Goal: Information Seeking & Learning: Learn about a topic

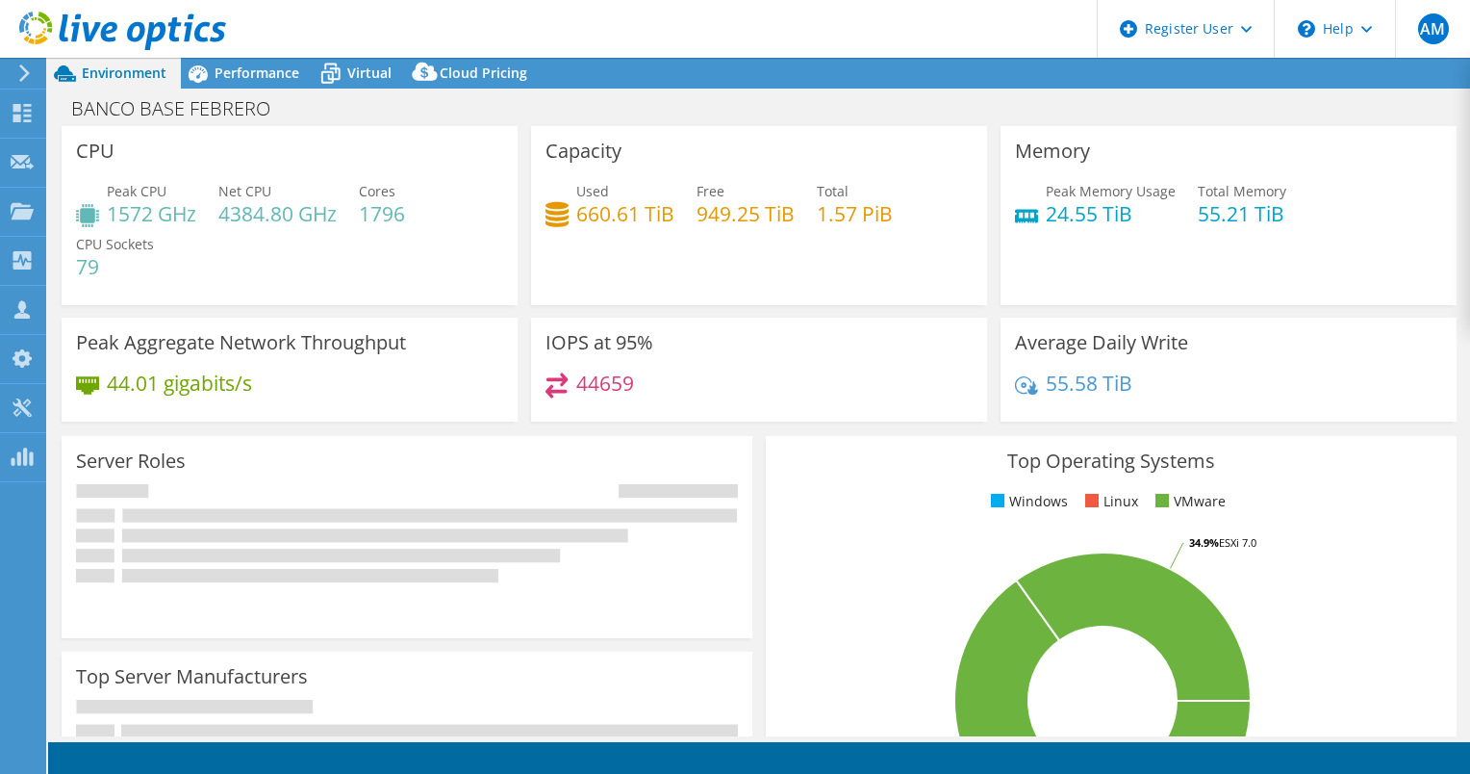
select select "USEast"
select select "USD"
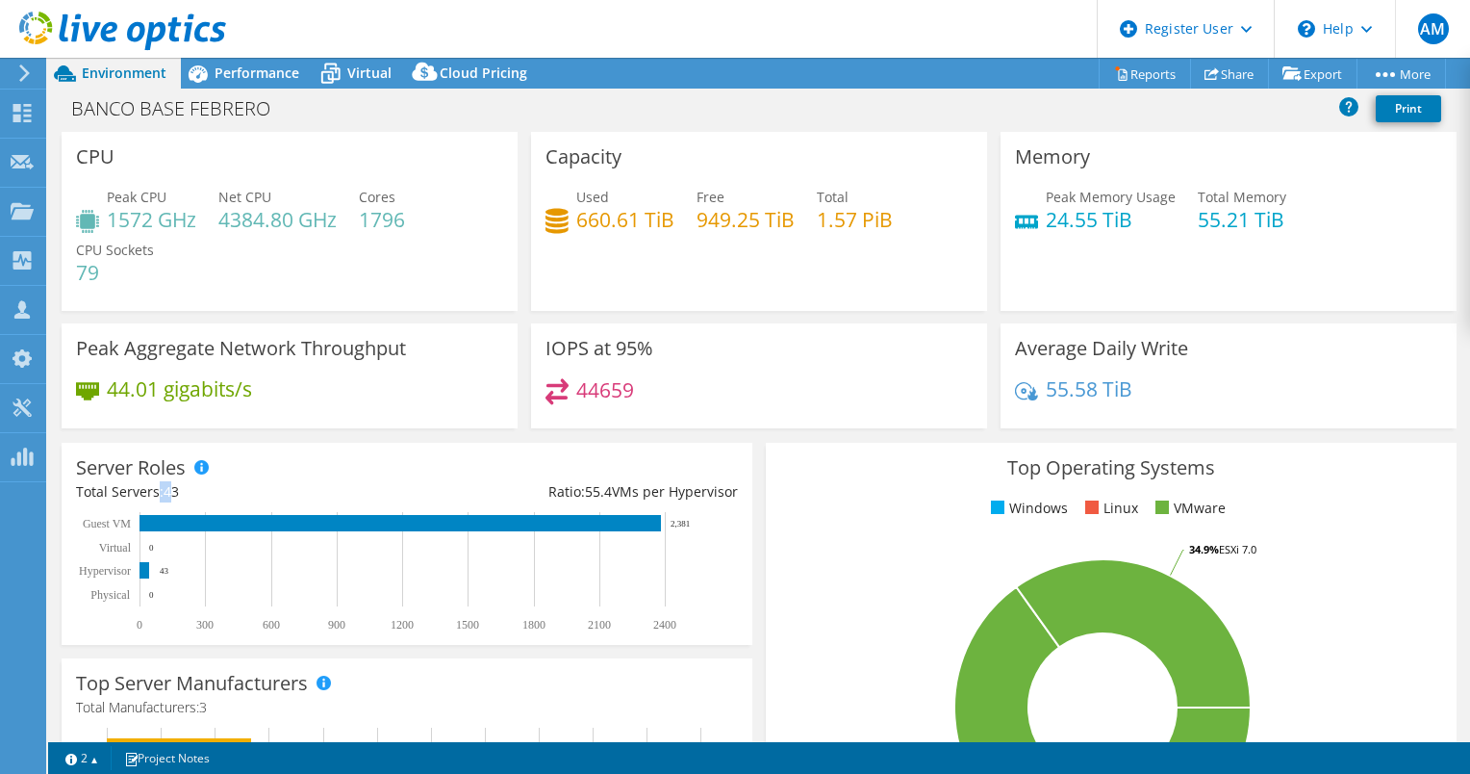
drag, startPoint x: 155, startPoint y: 491, endPoint x: 173, endPoint y: 490, distance: 18.3
click at [173, 490] on div "Total Servers: 43" at bounding box center [241, 491] width 331 height 21
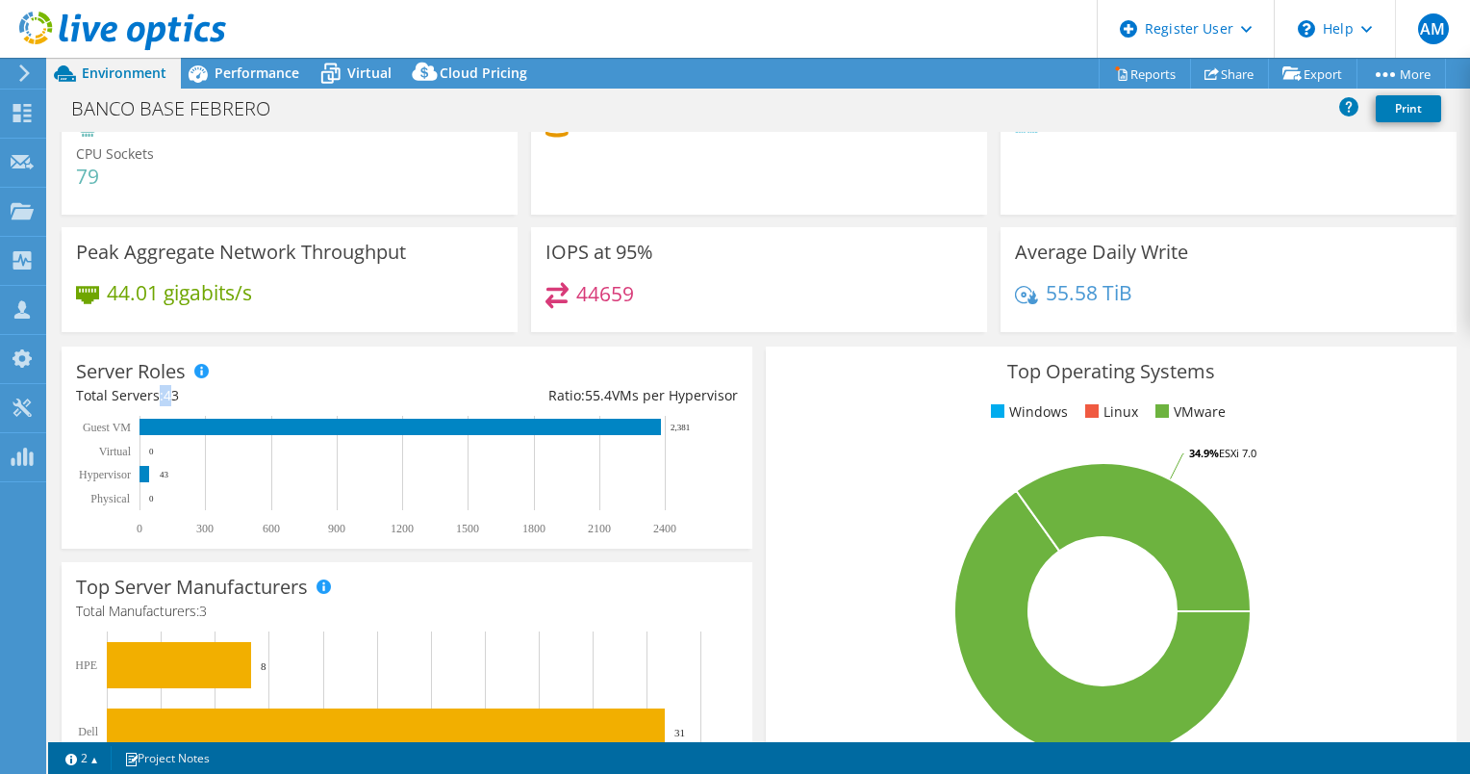
scroll to position [289, 0]
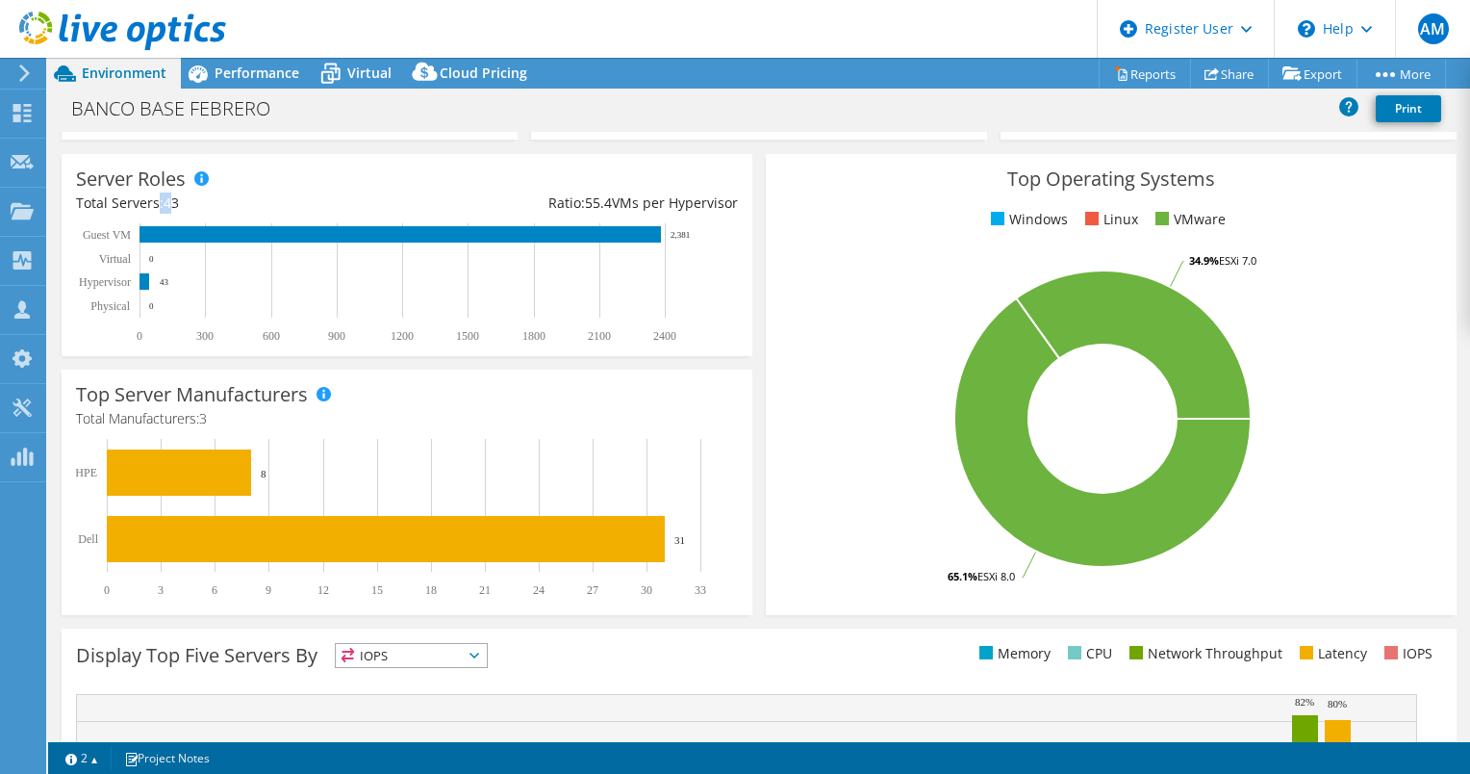
drag, startPoint x: 670, startPoint y: 233, endPoint x: 689, endPoint y: 234, distance: 19.3
click at [689, 234] on icon "0 300 600 900 1200 1500 1800 2100 2400 Physical Hypervisor Virtual Guest VM 0 4…" at bounding box center [398, 283] width 645 height 120
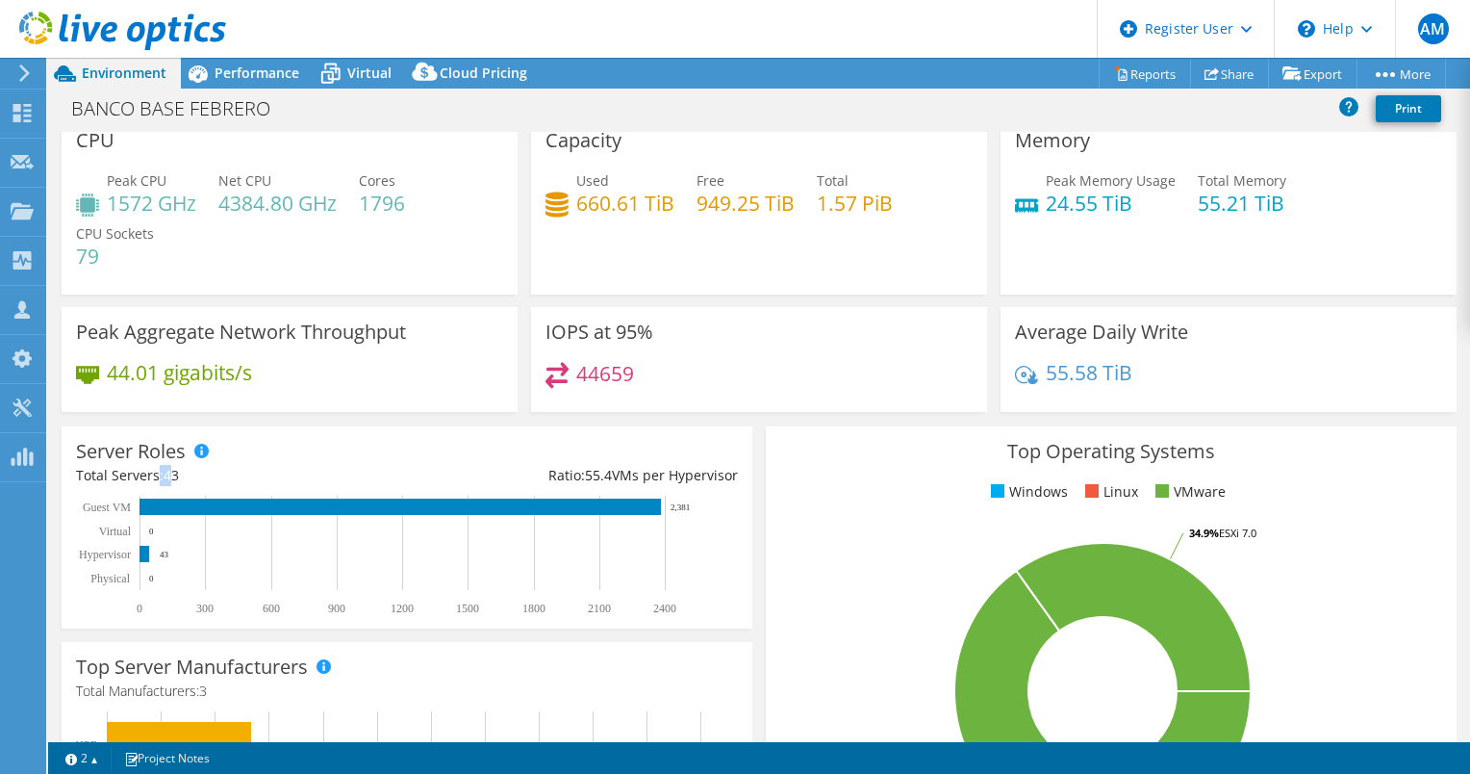
scroll to position [0, 0]
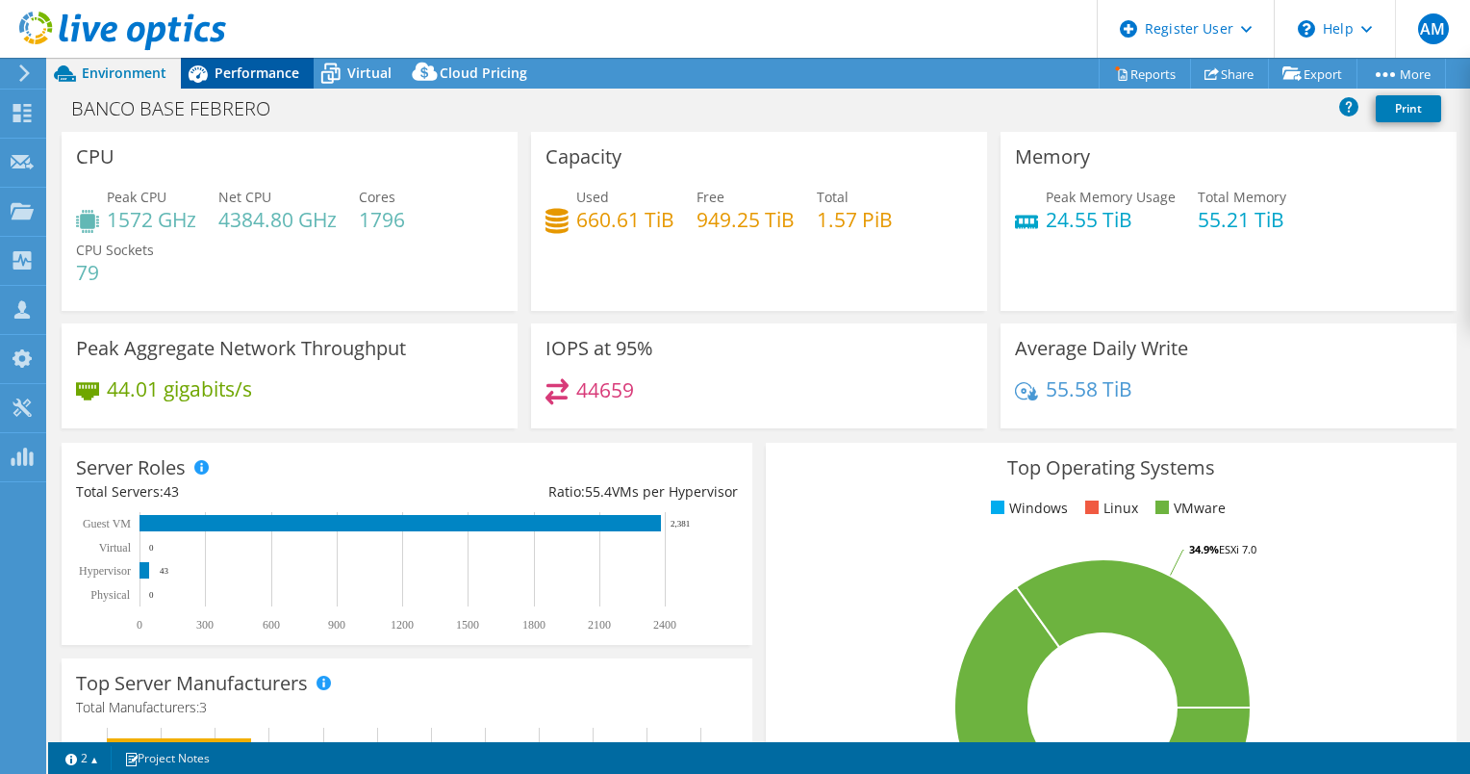
click at [264, 64] on span "Performance" at bounding box center [257, 73] width 85 height 18
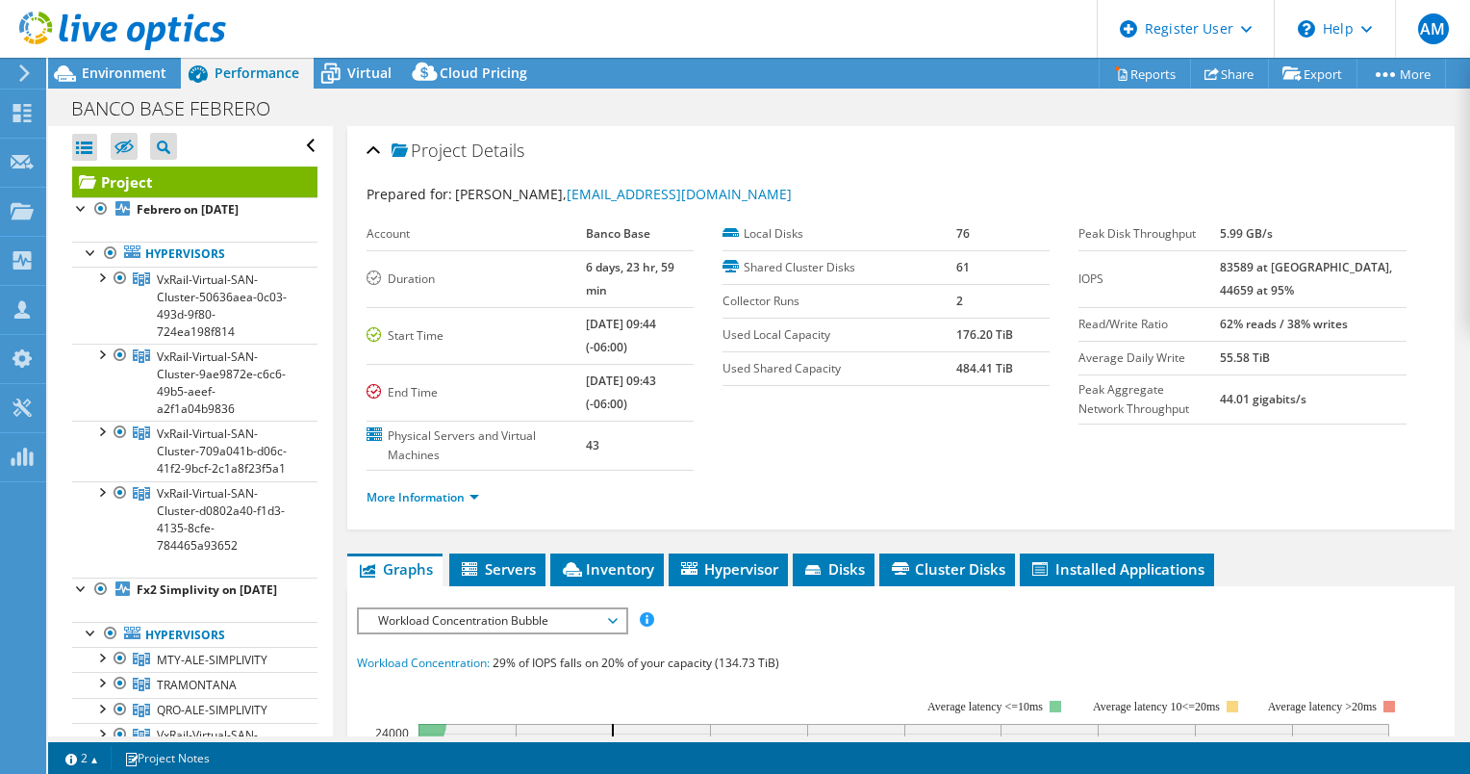
scroll to position [289, 0]
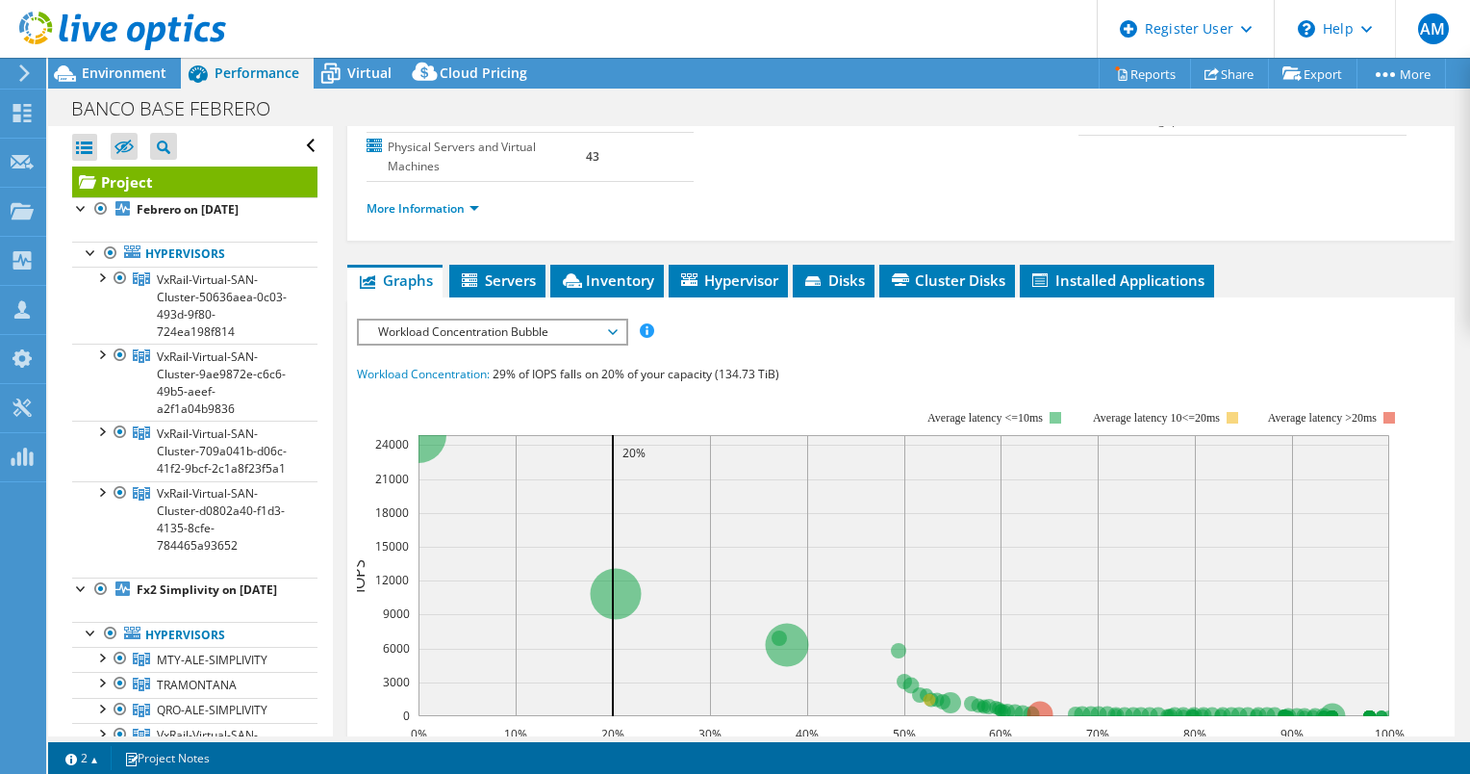
click at [617, 320] on span "Workload Concentration Bubble" at bounding box center [492, 331] width 267 height 23
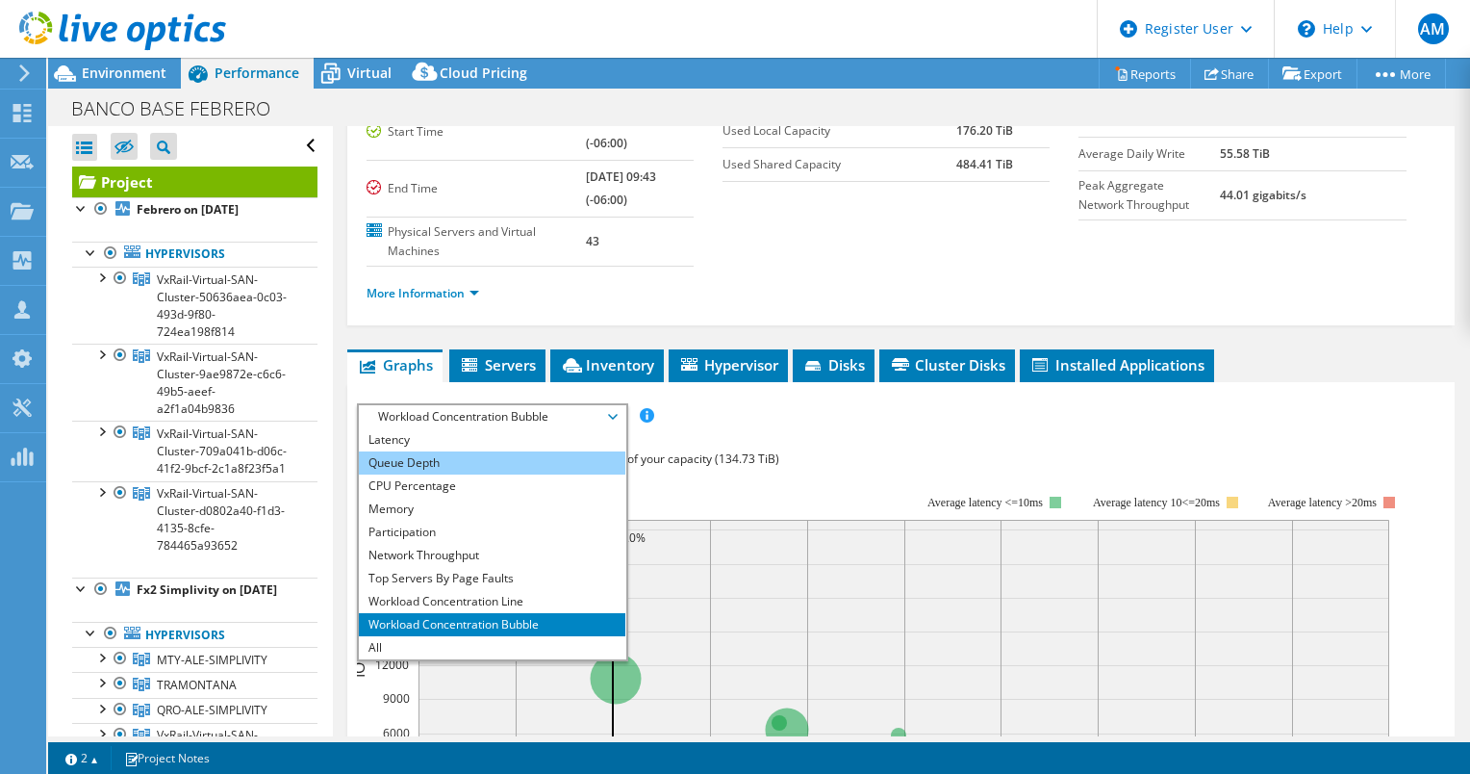
scroll to position [192, 0]
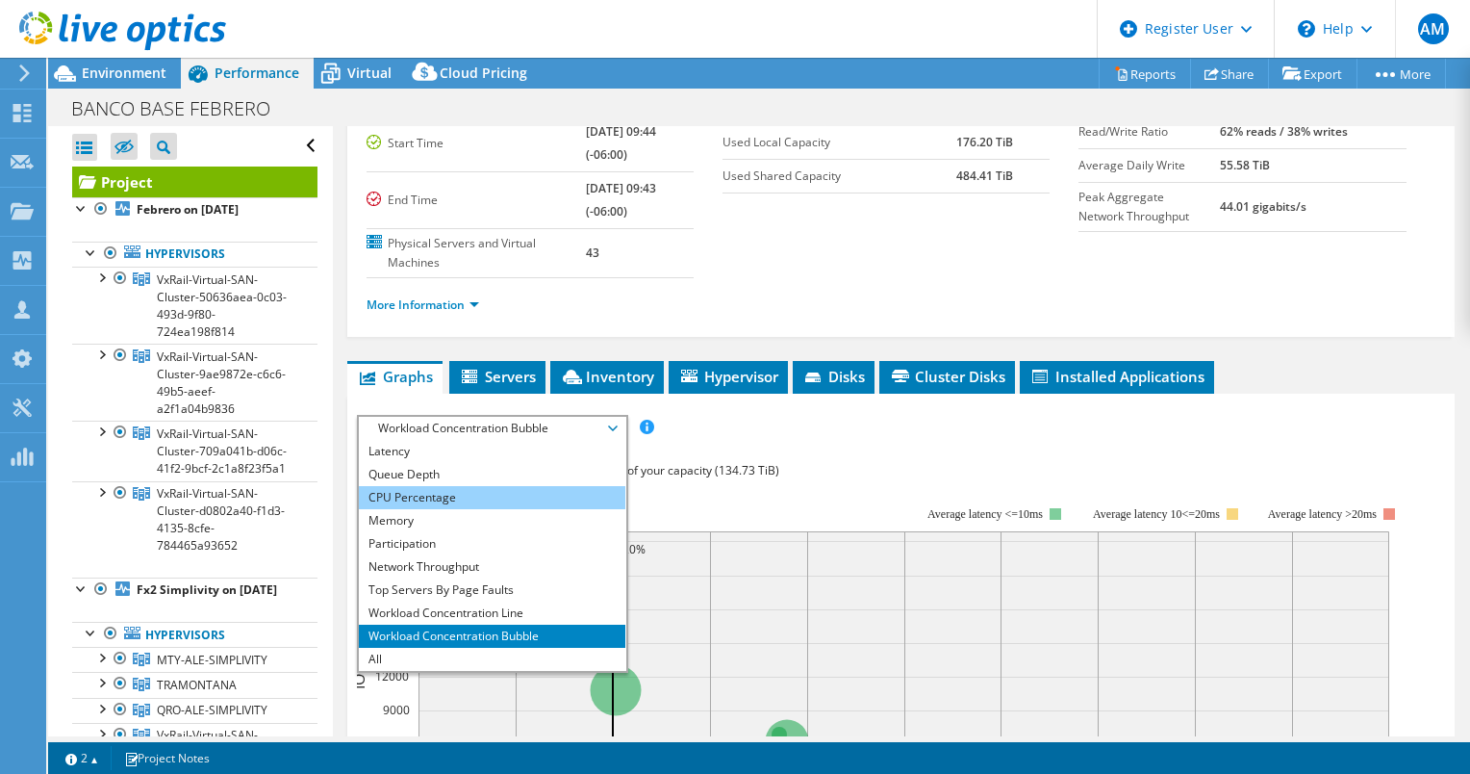
click at [561, 486] on li "CPU Percentage" at bounding box center [492, 497] width 267 height 23
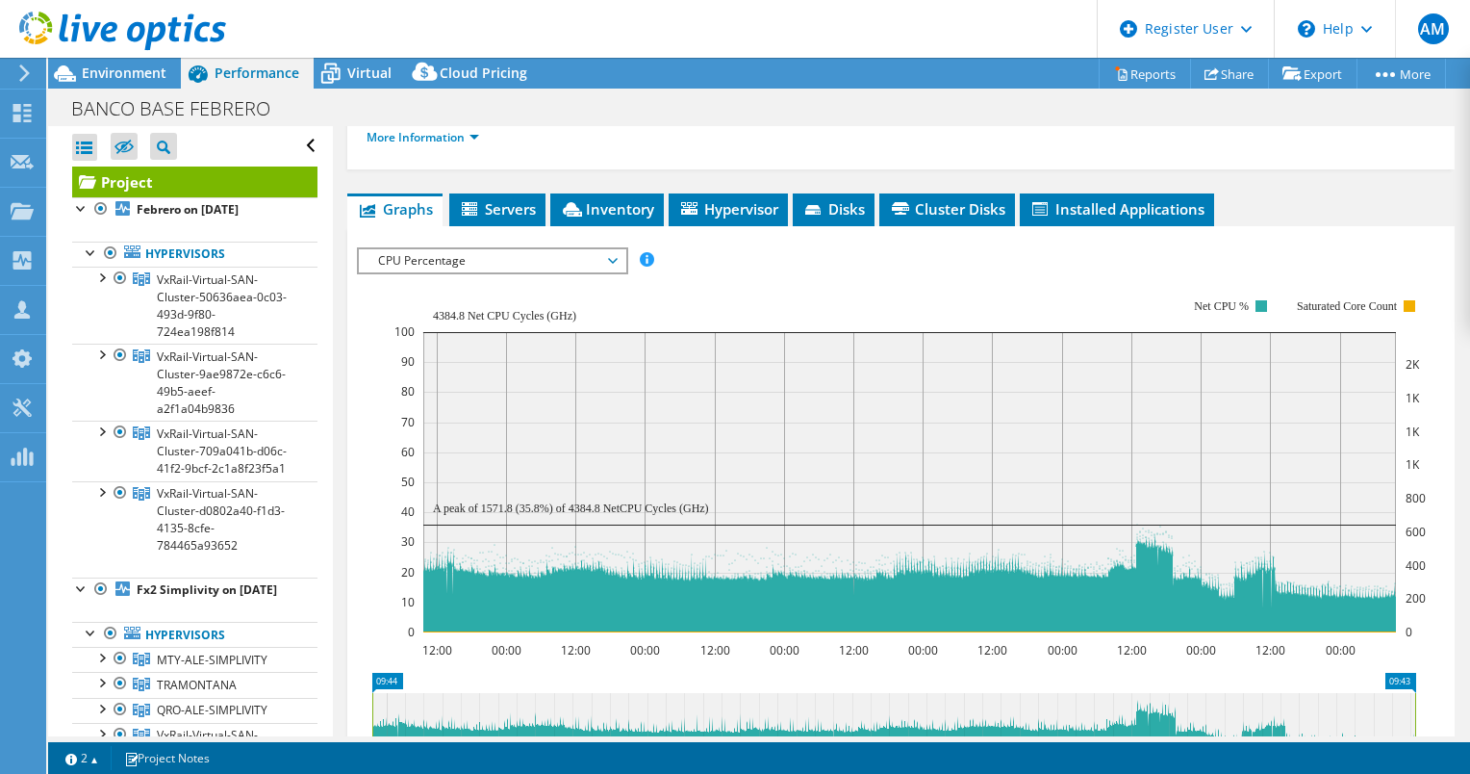
scroll to position [385, 0]
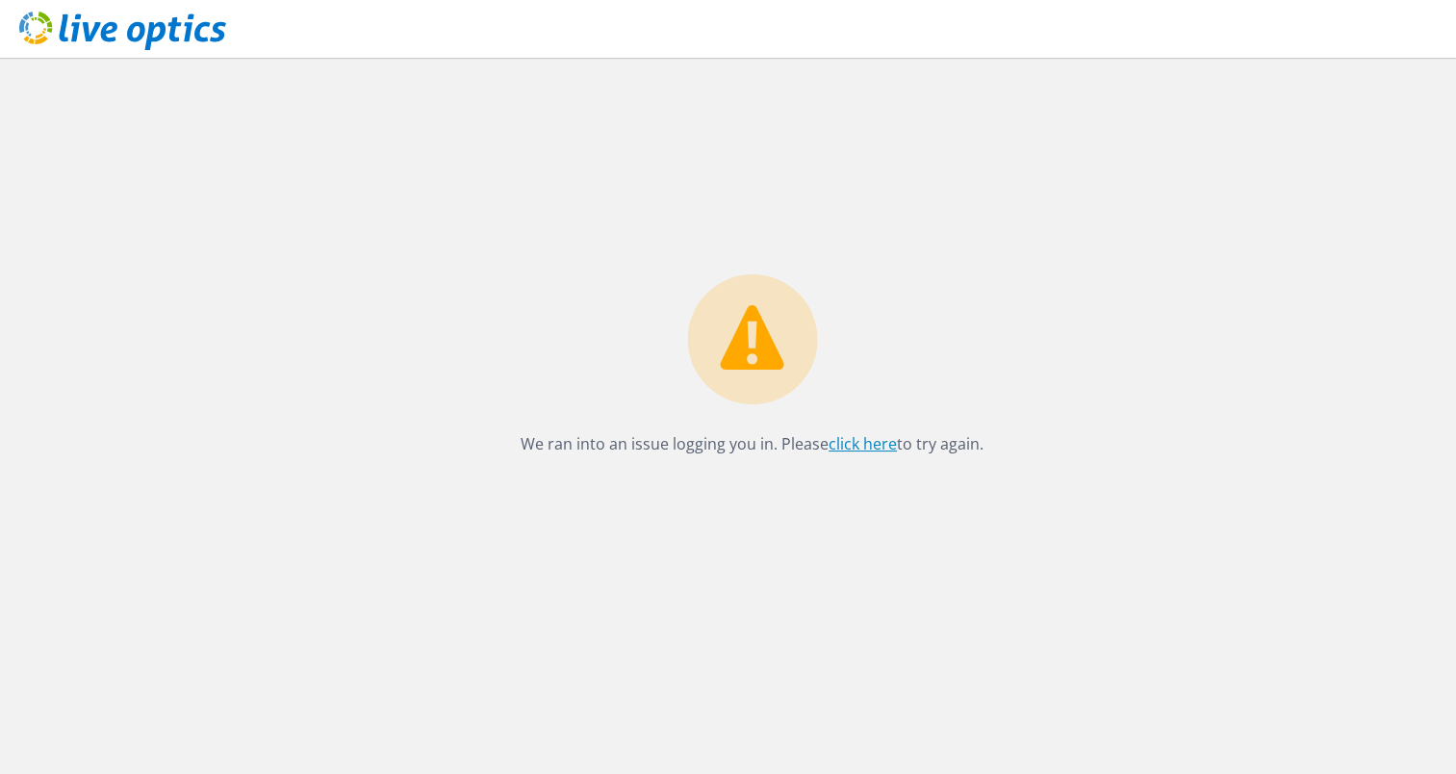
click at [854, 440] on link "click here" at bounding box center [863, 443] width 68 height 21
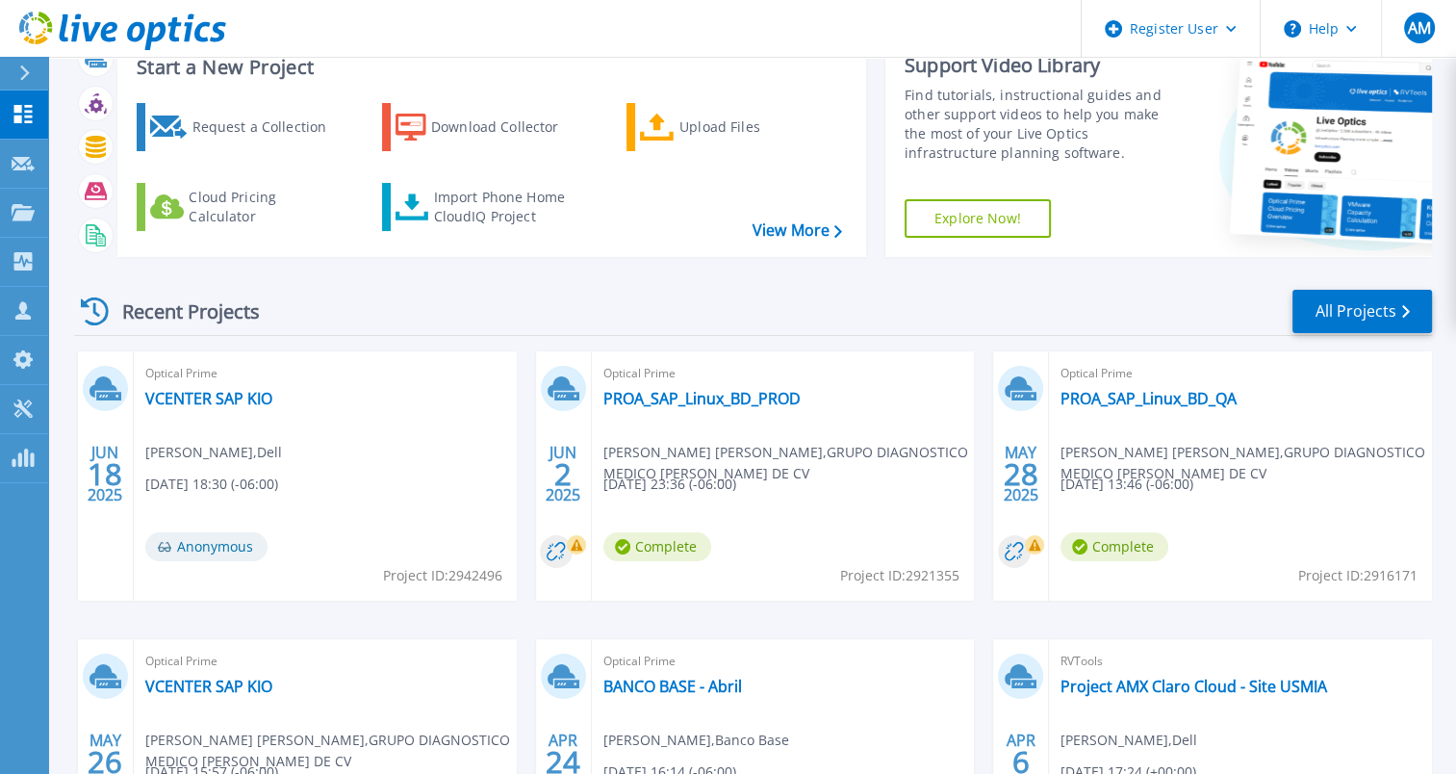
scroll to position [96, 0]
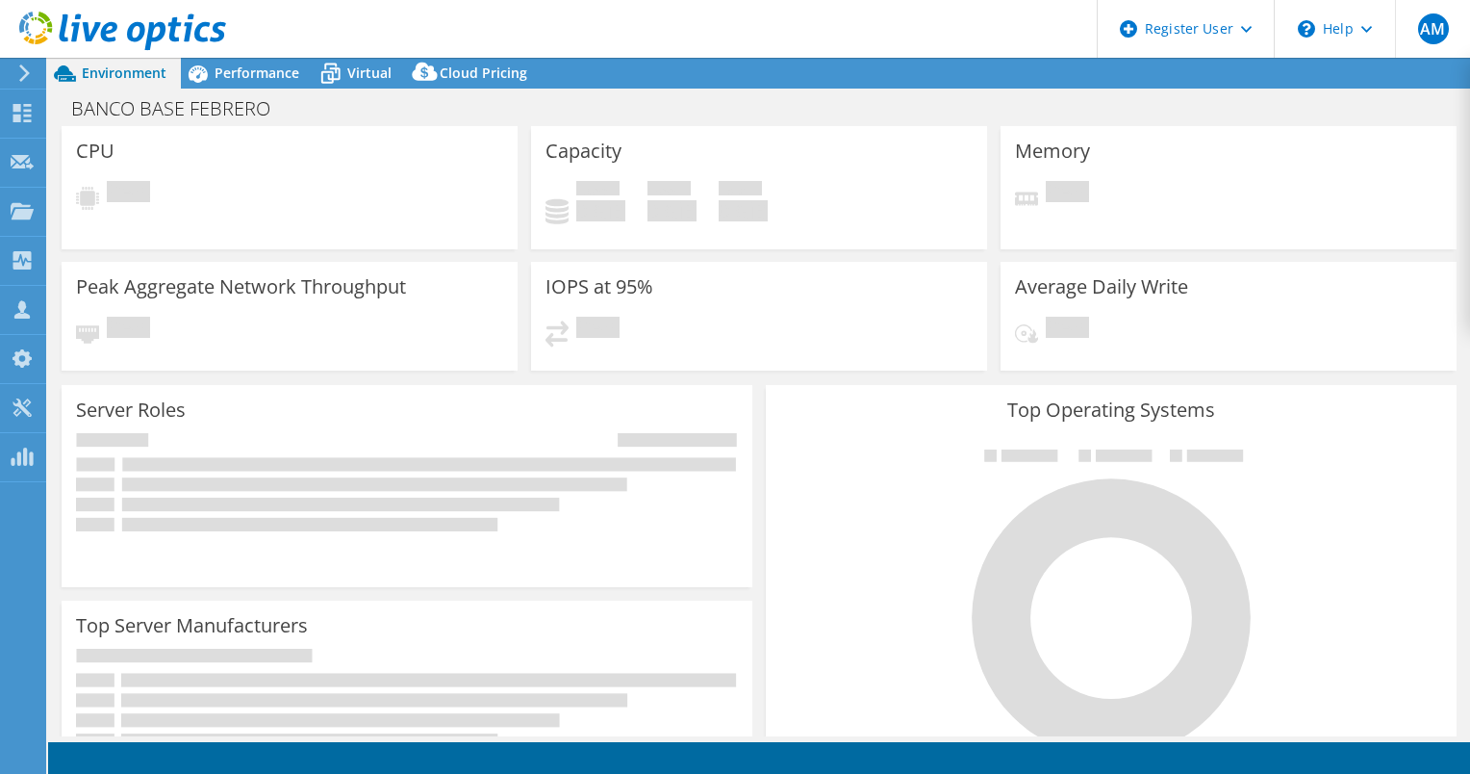
select select "USEast"
select select "USD"
